Goal: Information Seeking & Learning: Learn about a topic

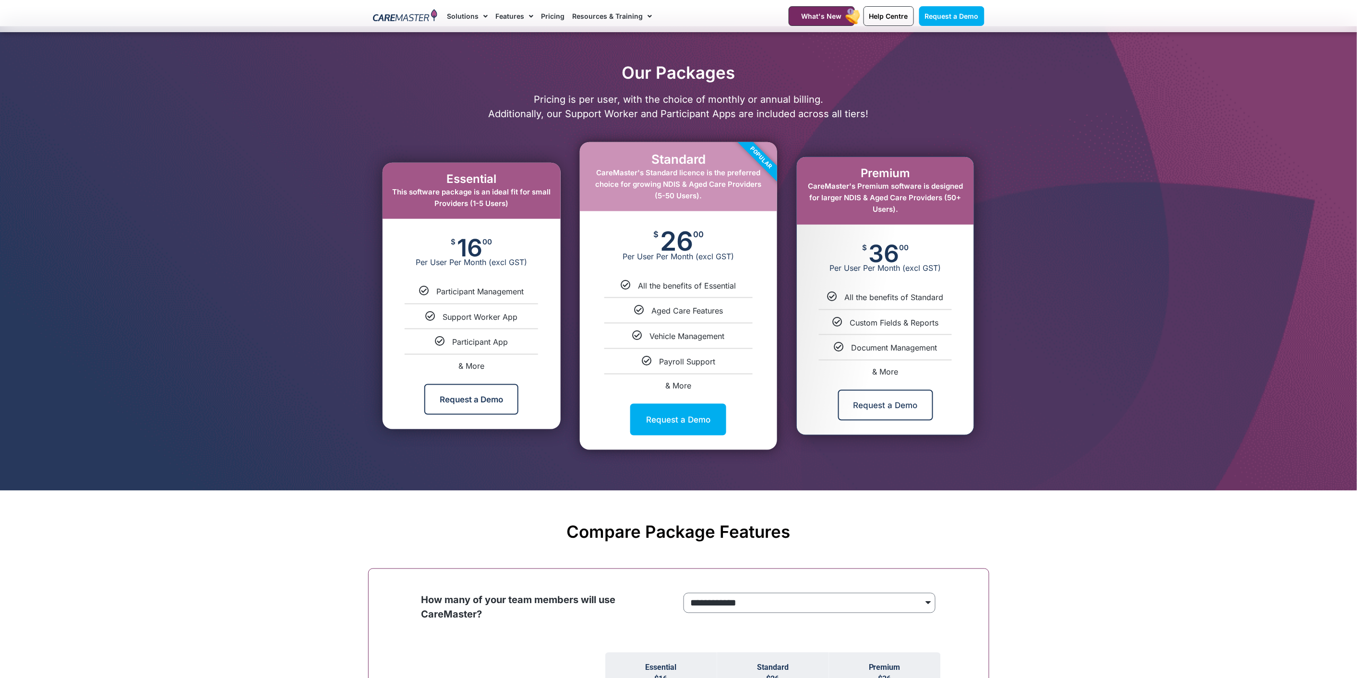
scroll to position [426, 0]
click at [892, 366] on span "& More" at bounding box center [886, 371] width 26 height 10
select select "***"
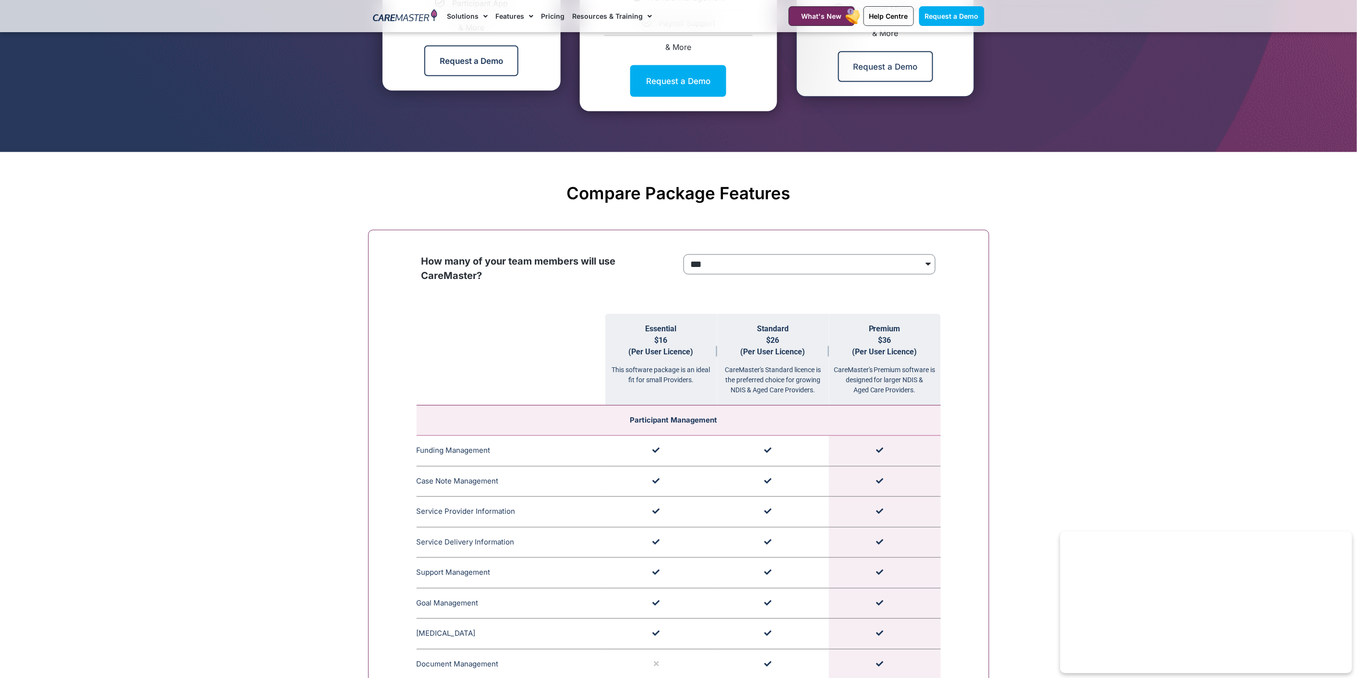
scroll to position [391, 0]
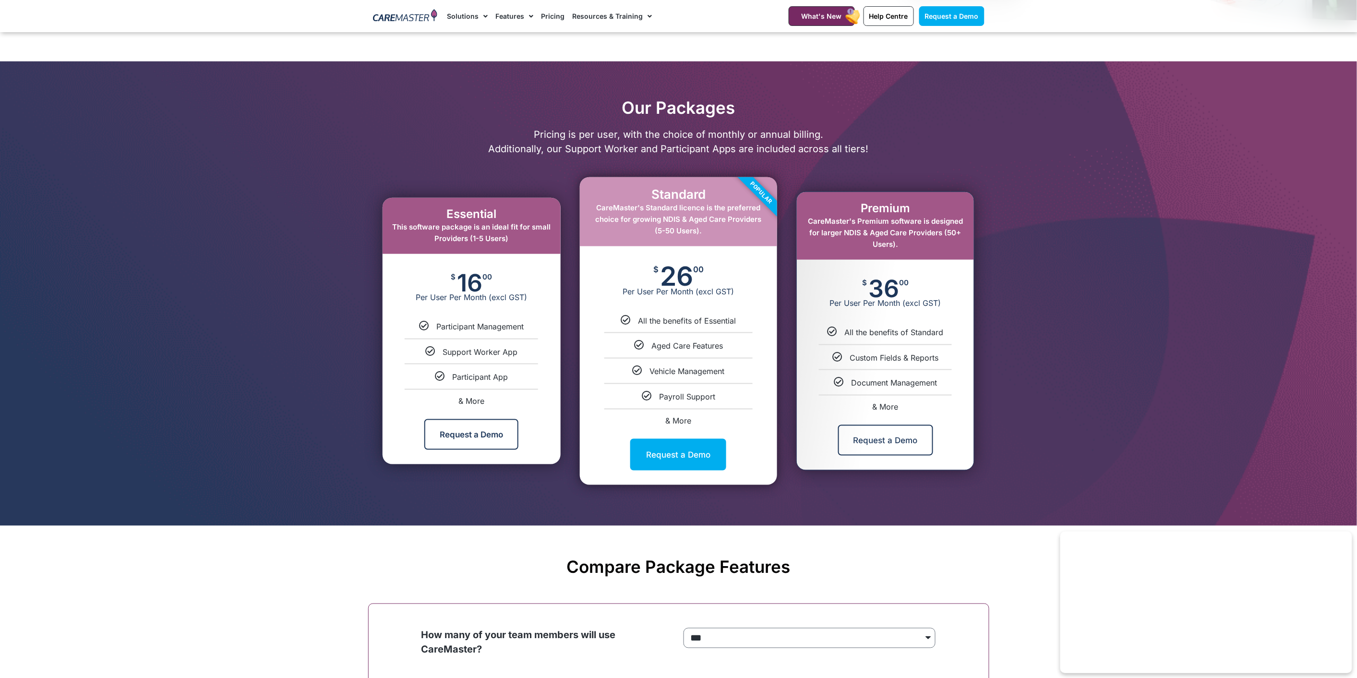
click at [1158, 317] on div at bounding box center [678, 293] width 1357 height 464
click at [496, 5] on link "Features" at bounding box center [514, 16] width 38 height 32
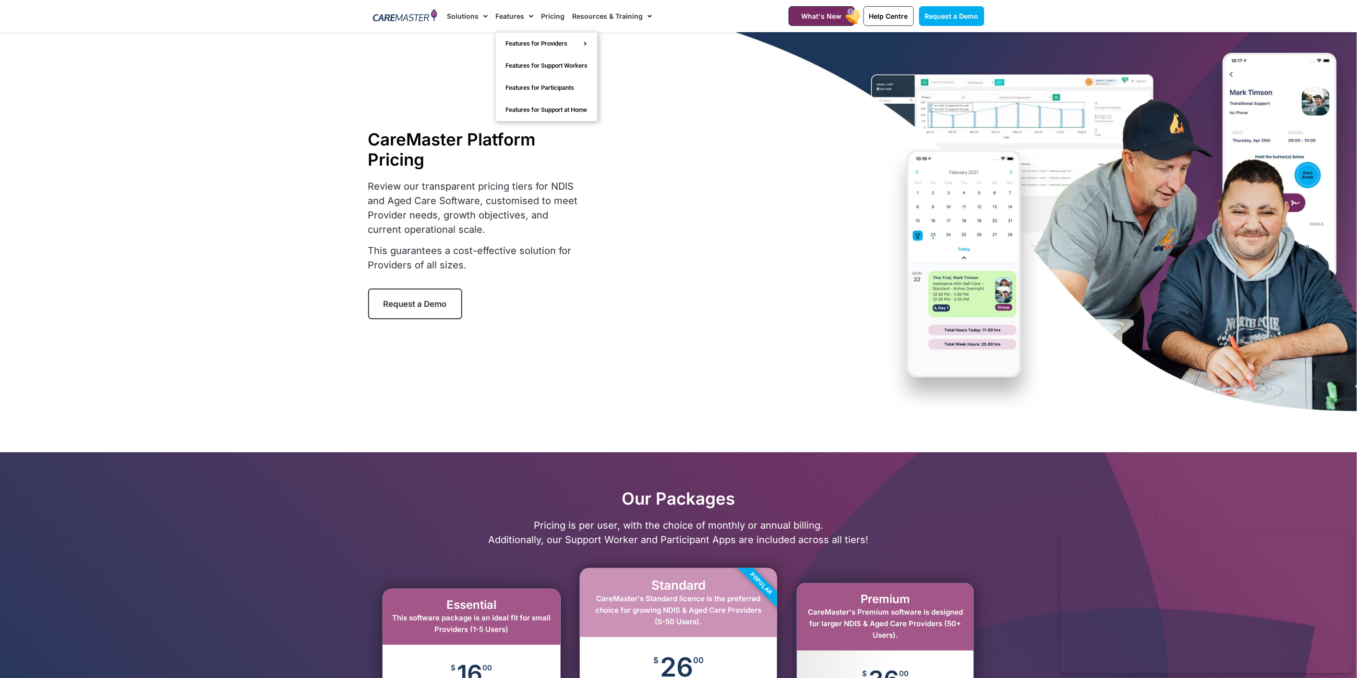
click at [516, 13] on link "Features" at bounding box center [514, 16] width 38 height 32
click at [640, 123] on link "Scheduling & Rostering" at bounding box center [649, 124] width 101 height 20
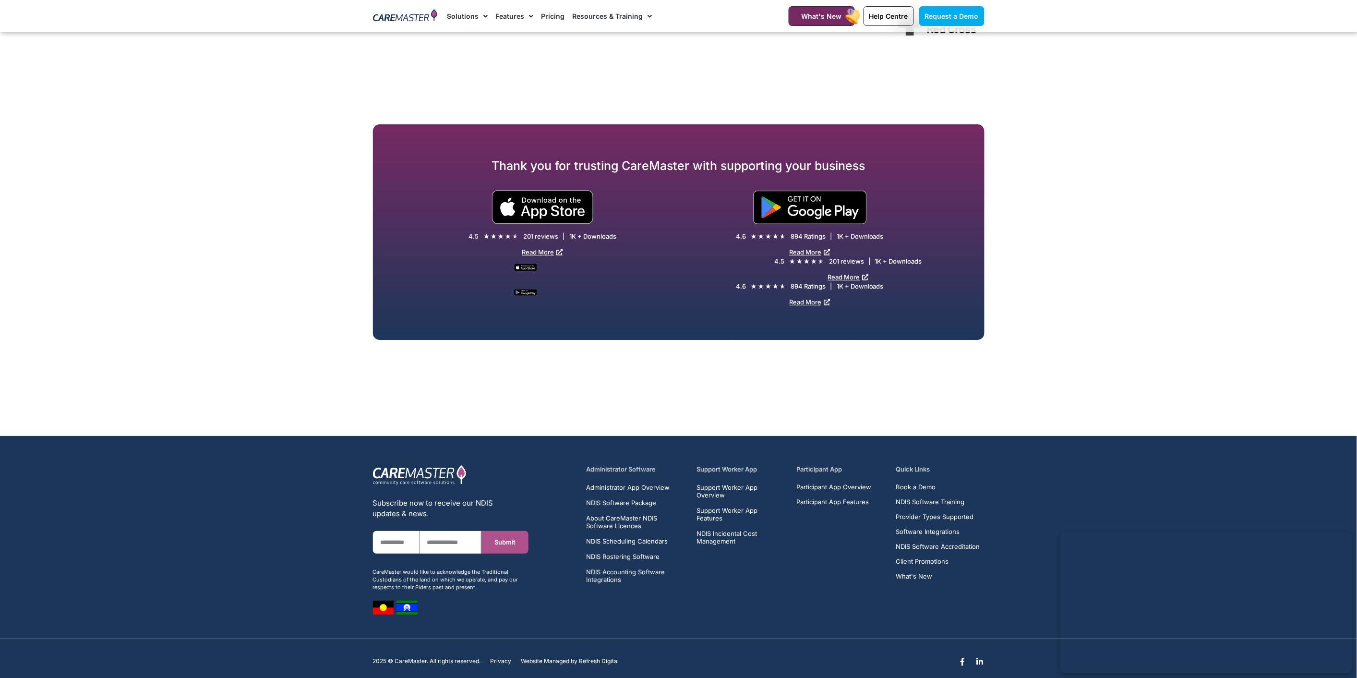
scroll to position [3294, 0]
